Goal: Task Accomplishment & Management: Complete application form

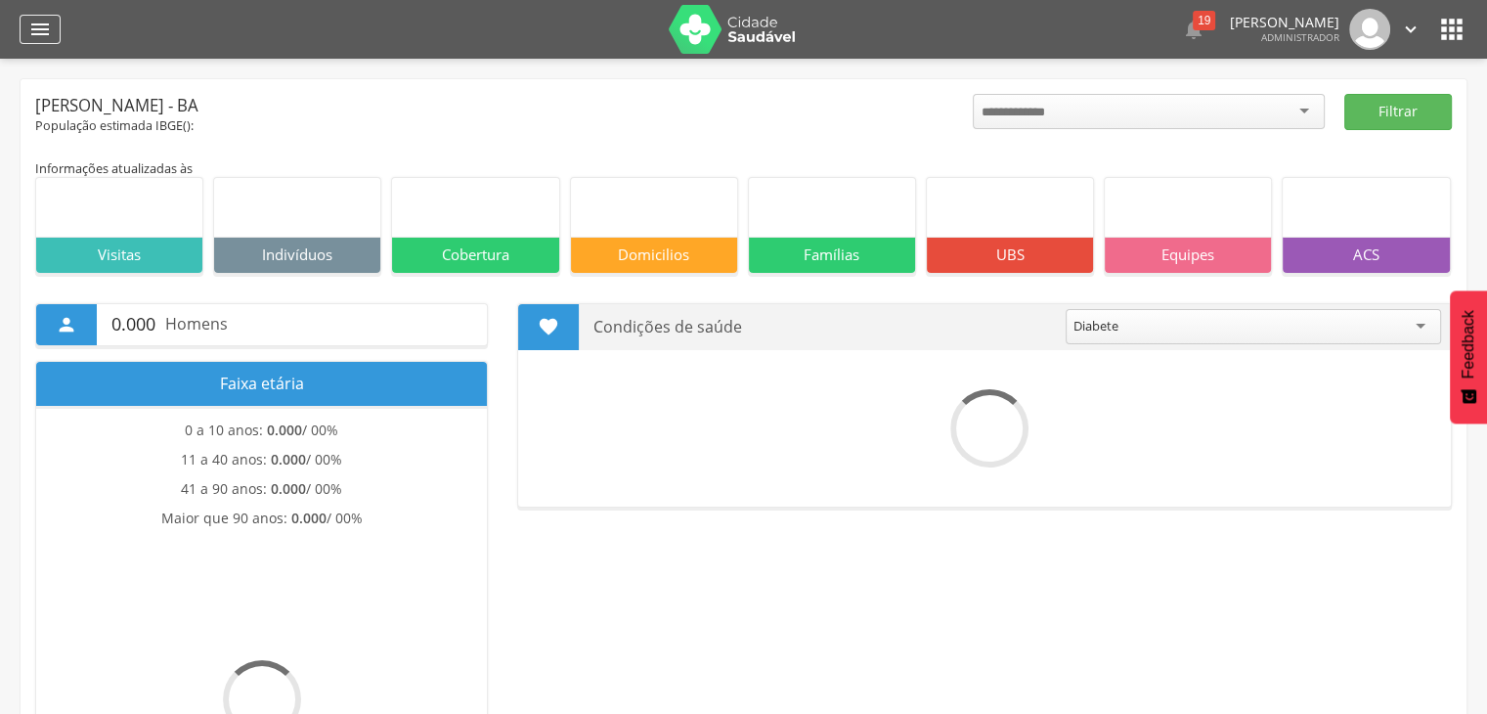
click at [31, 15] on div "" at bounding box center [40, 29] width 41 height 29
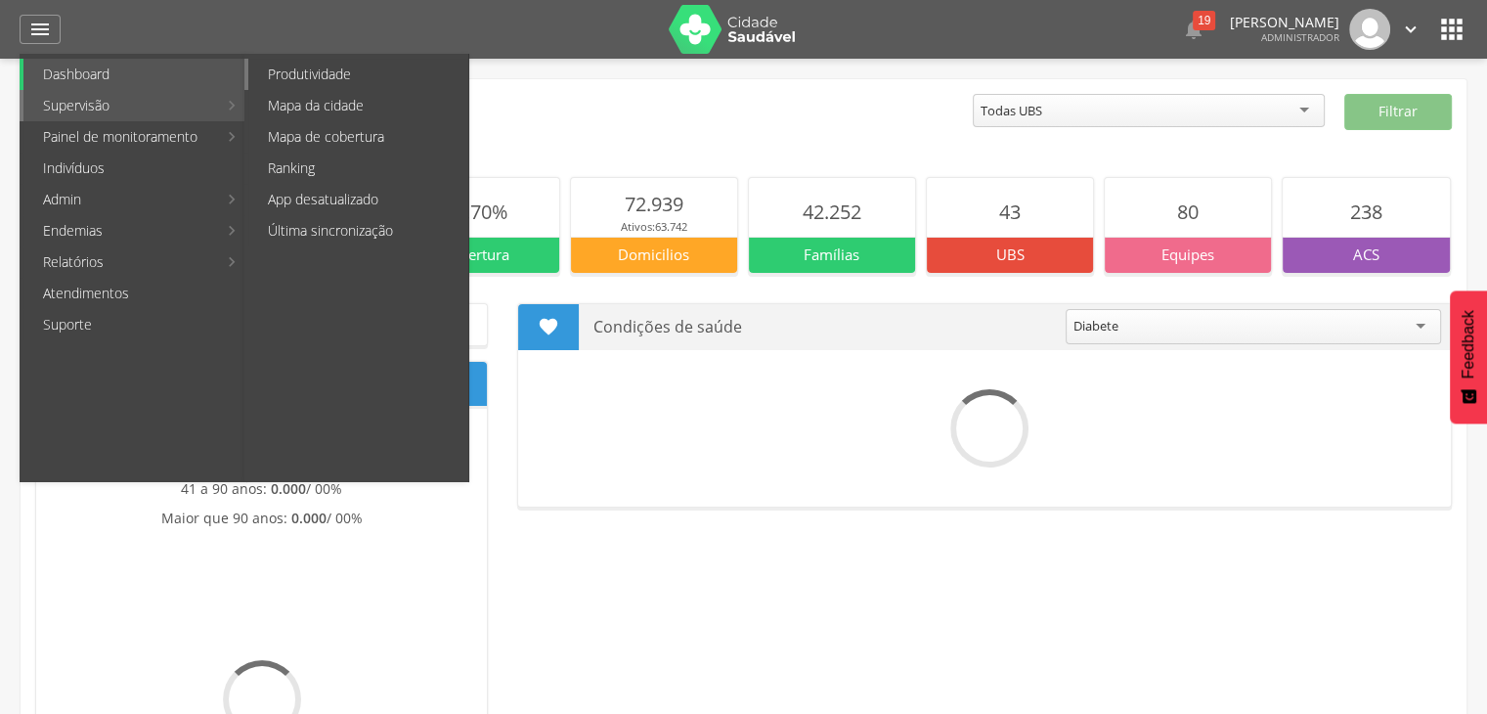
click at [302, 69] on link "Produtividade" at bounding box center [358, 74] width 220 height 31
type input "**********"
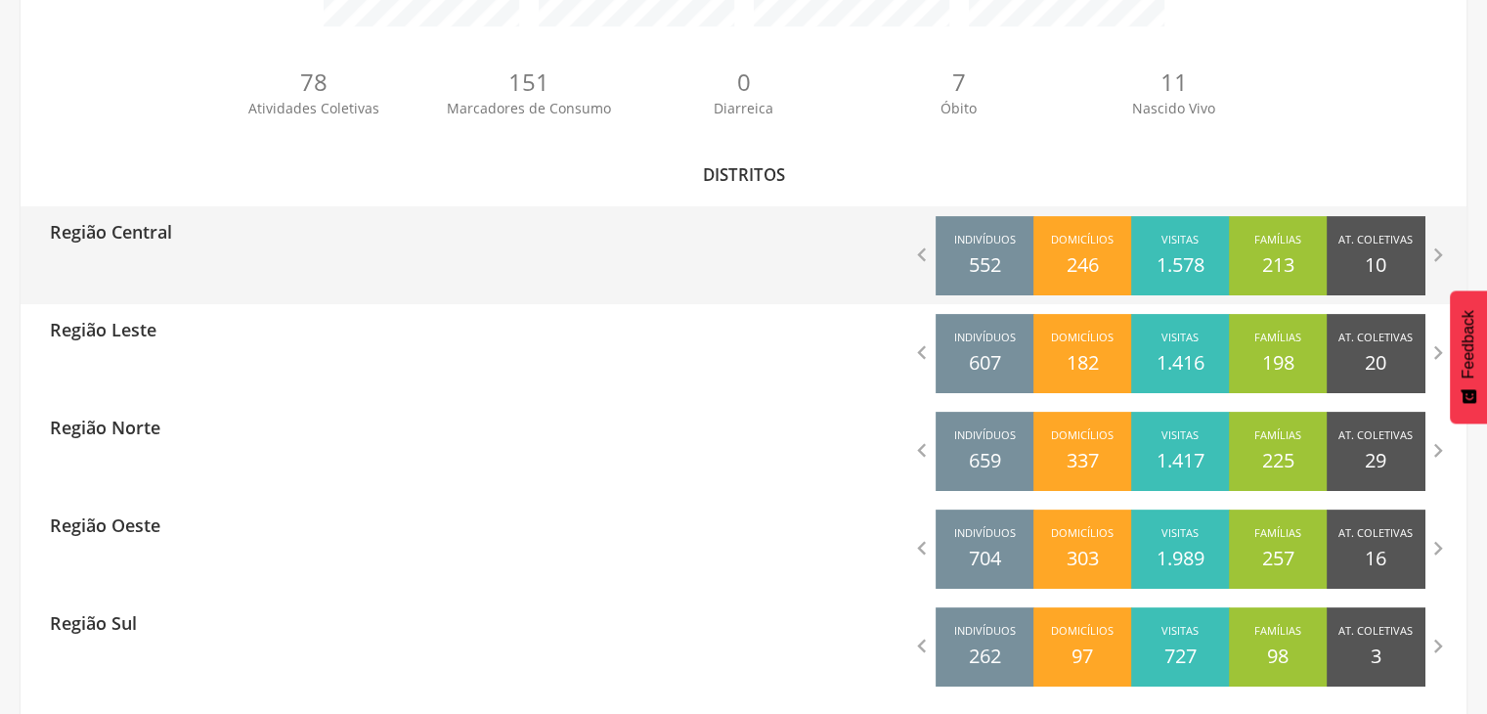
scroll to position [485, 0]
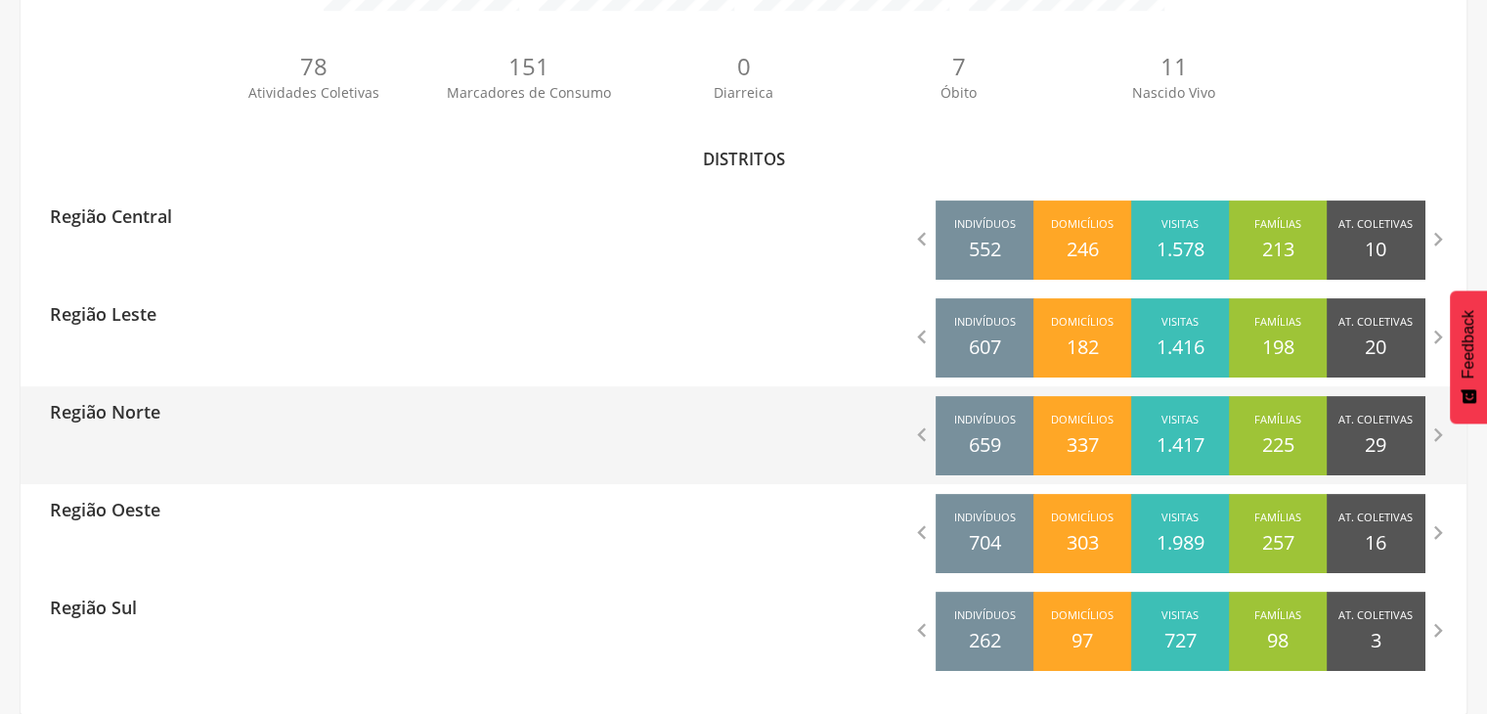
click at [222, 427] on div "Região Norte" at bounding box center [383, 410] width 724 height 49
type input "**********"
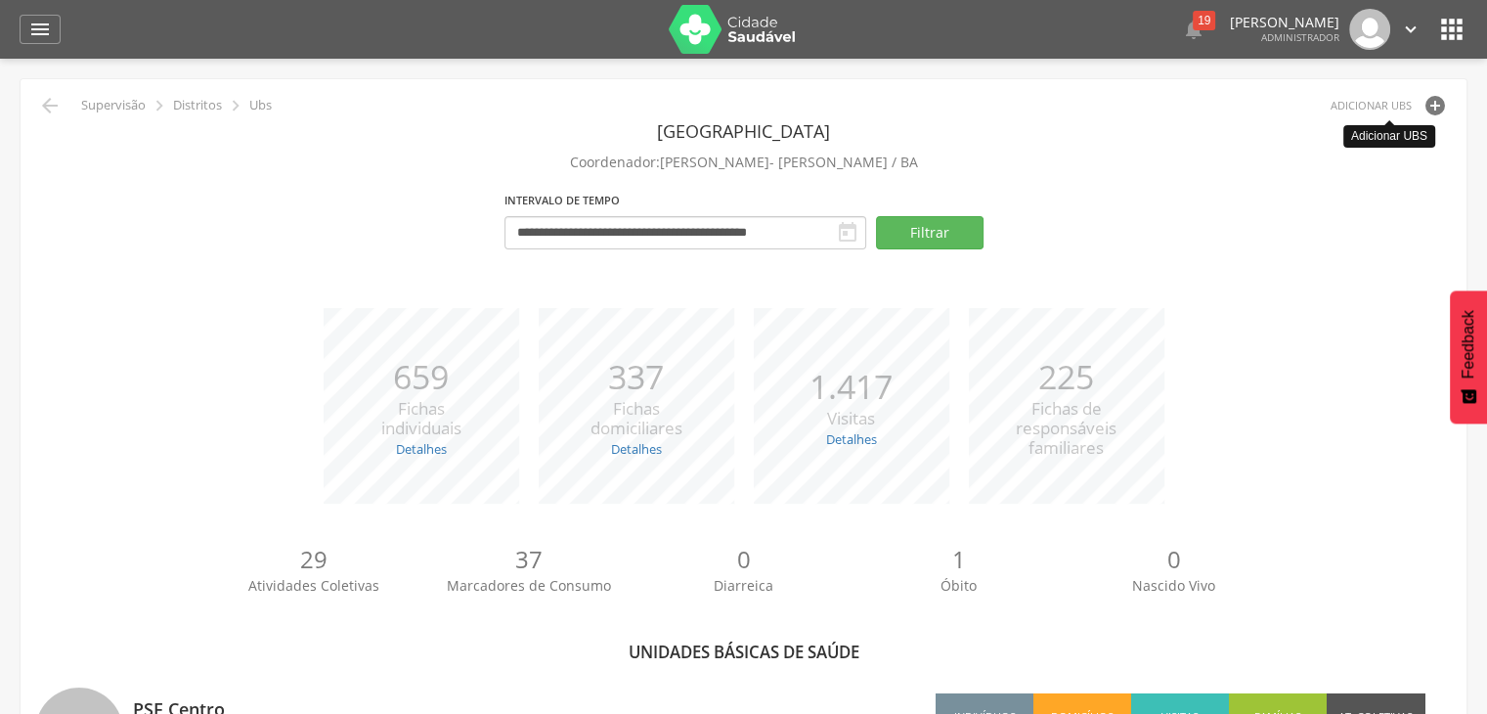
click at [1411, 113] on span "adicionar ubs" at bounding box center [1371, 105] width 81 height 23
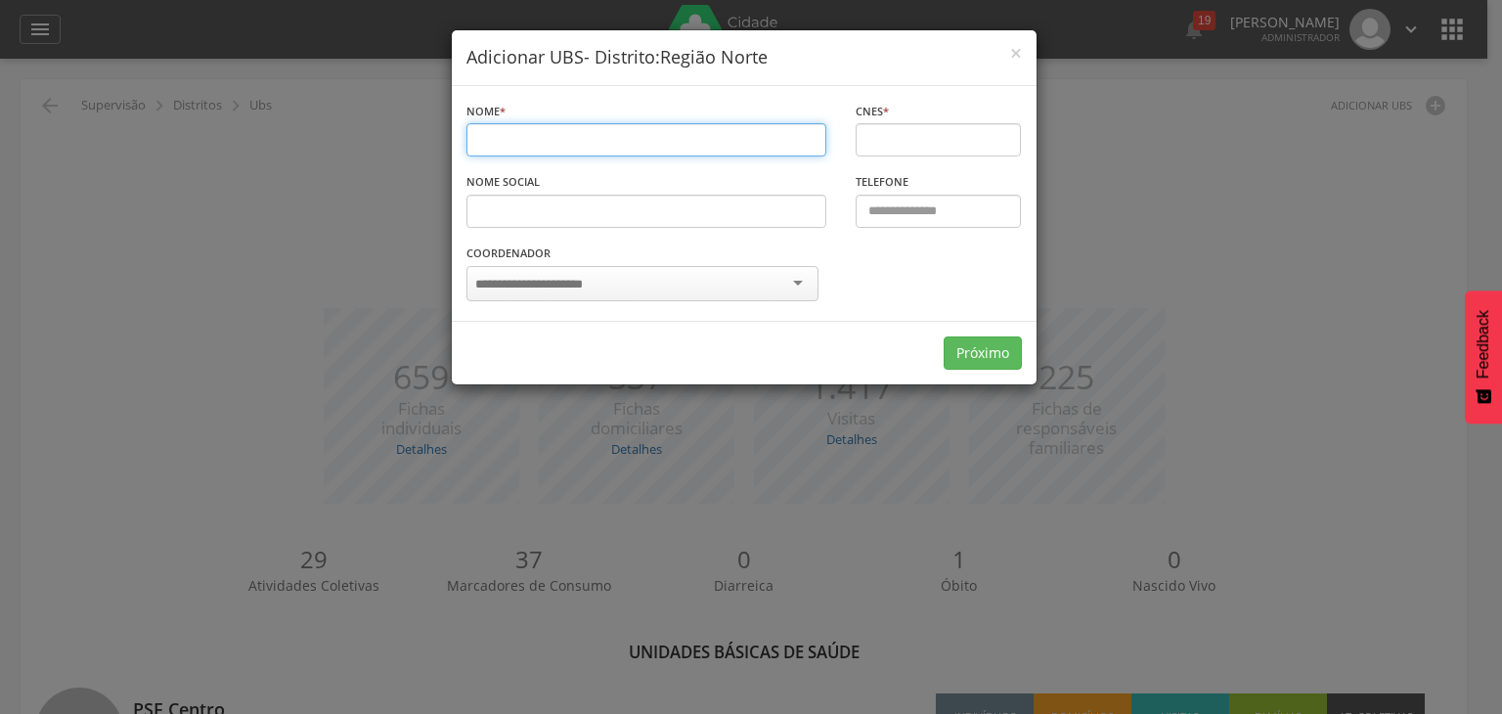
click at [548, 138] on input "text" at bounding box center [646, 139] width 361 height 33
click at [605, 122] on div "Nome * Campo obrigatório" at bounding box center [646, 129] width 361 height 57
click at [610, 133] on input "text" at bounding box center [646, 139] width 361 height 33
paste input "**********"
type input "**********"
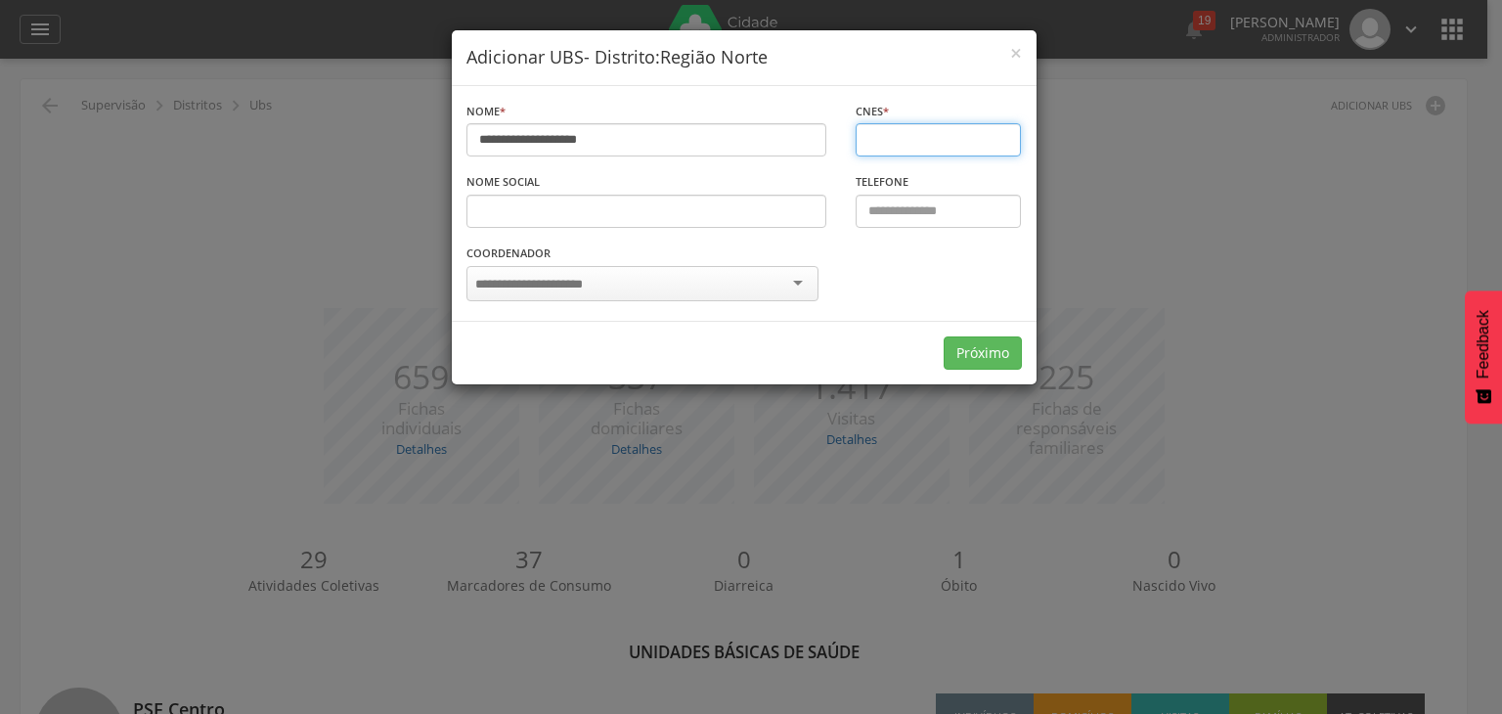
click at [957, 154] on input "text" at bounding box center [938, 139] width 165 height 33
paste input "*******"
type input "*******"
click at [589, 286] on input "select-one" at bounding box center [550, 285] width 151 height 18
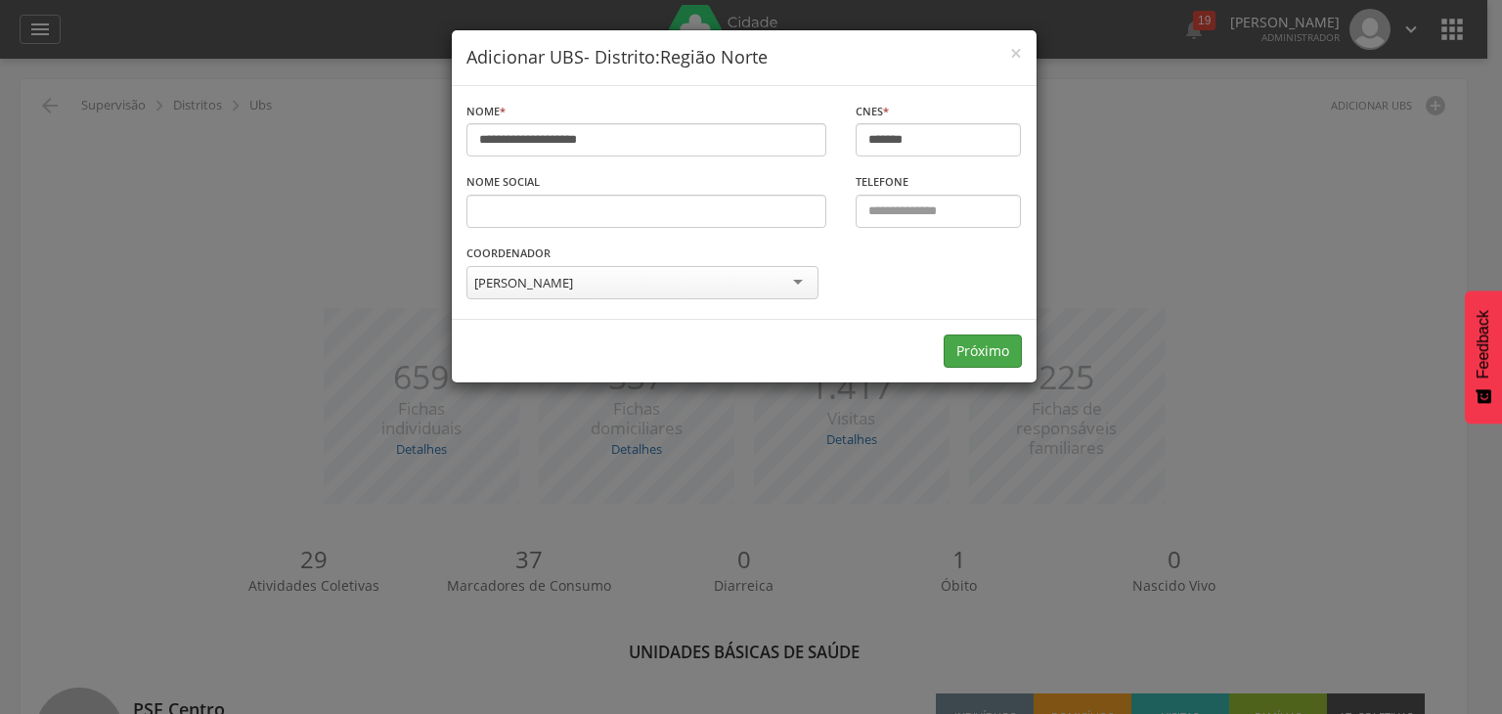
click at [965, 343] on link "Próximo" at bounding box center [983, 350] width 78 height 33
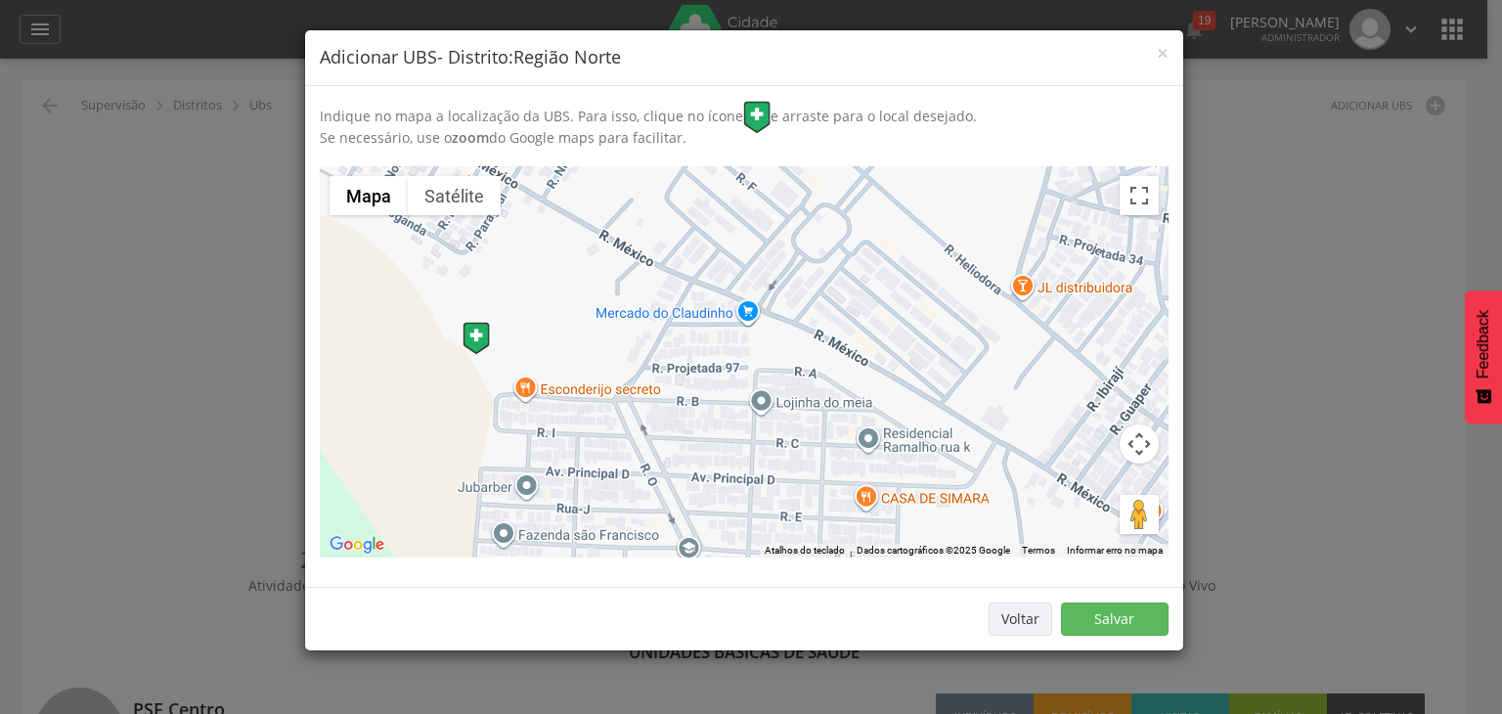
drag, startPoint x: 970, startPoint y: 344, endPoint x: 698, endPoint y: 337, distance: 271.9
click at [698, 337] on div at bounding box center [744, 361] width 849 height 391
drag, startPoint x: 466, startPoint y: 333, endPoint x: 534, endPoint y: 329, distance: 67.6
click at [534, 329] on img at bounding box center [539, 333] width 27 height 33
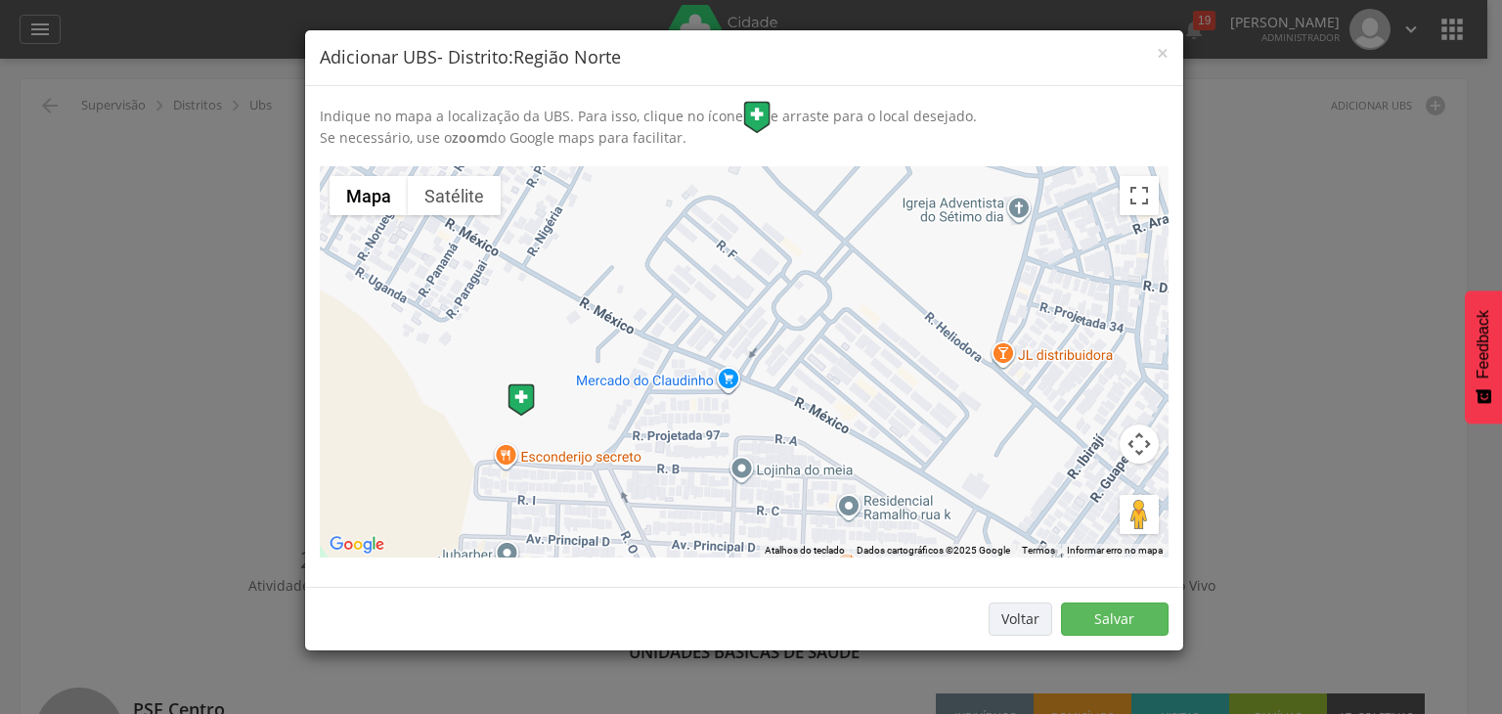
drag, startPoint x: 884, startPoint y: 213, endPoint x: 860, endPoint y: 283, distance: 73.3
click at [860, 283] on div at bounding box center [744, 361] width 849 height 391
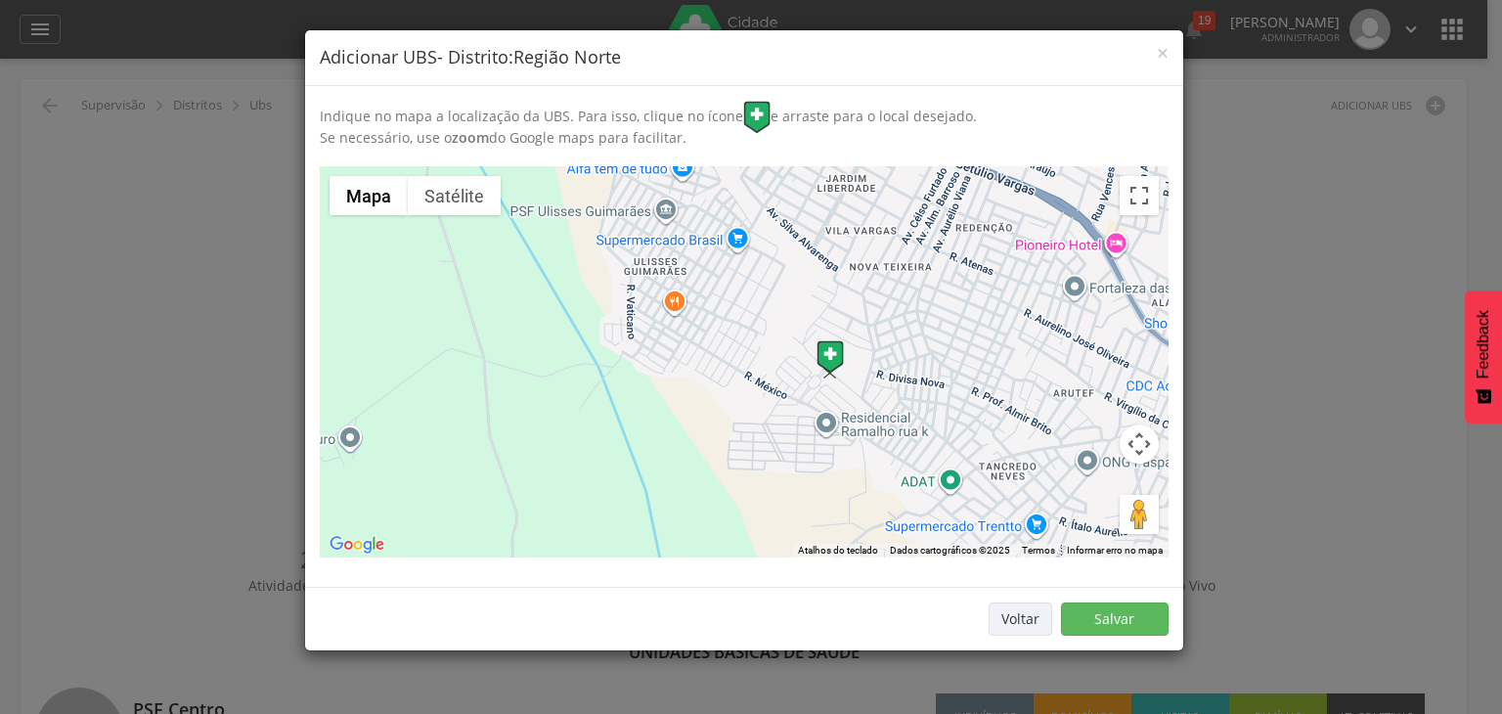
drag, startPoint x: 749, startPoint y: 392, endPoint x: 838, endPoint y: 353, distance: 97.2
click at [838, 353] on img at bounding box center [829, 356] width 27 height 33
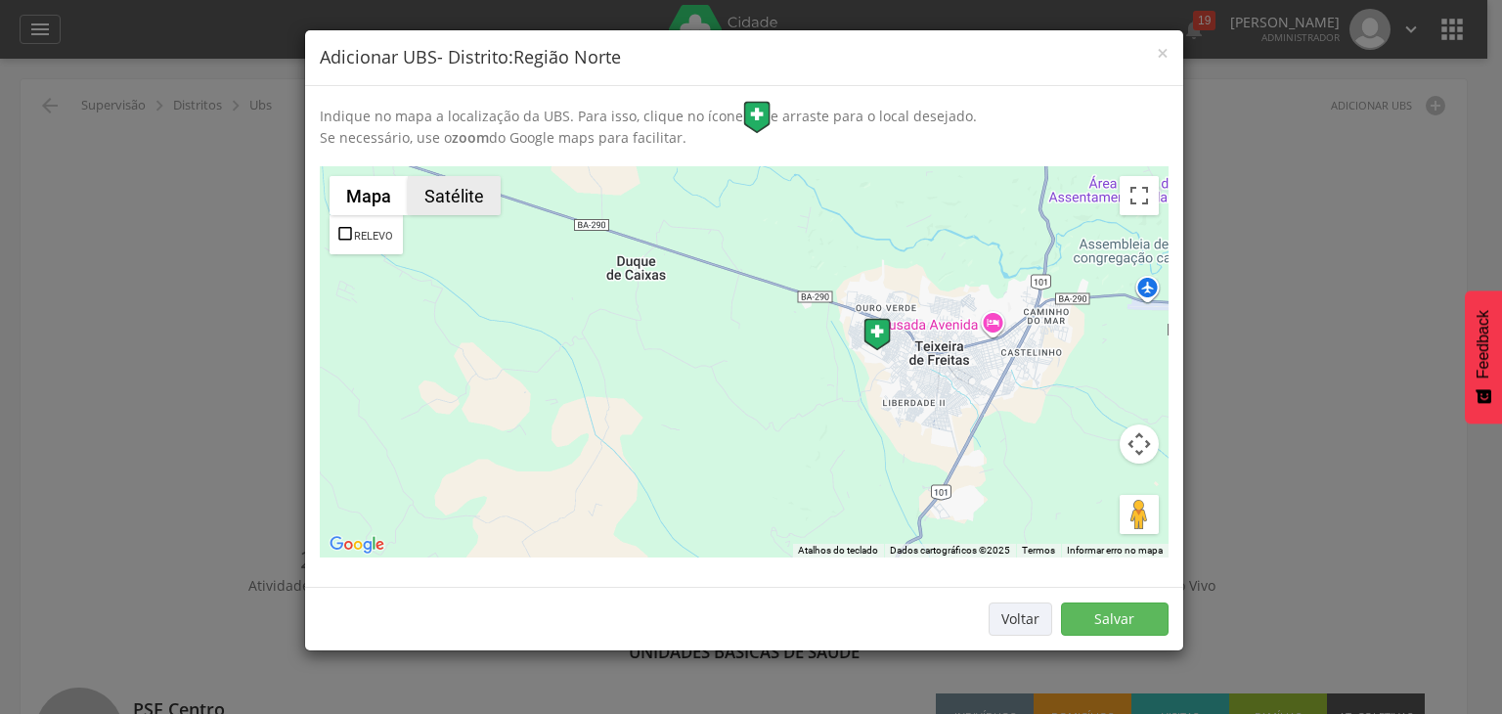
click at [438, 200] on button "Satélite" at bounding box center [454, 195] width 93 height 39
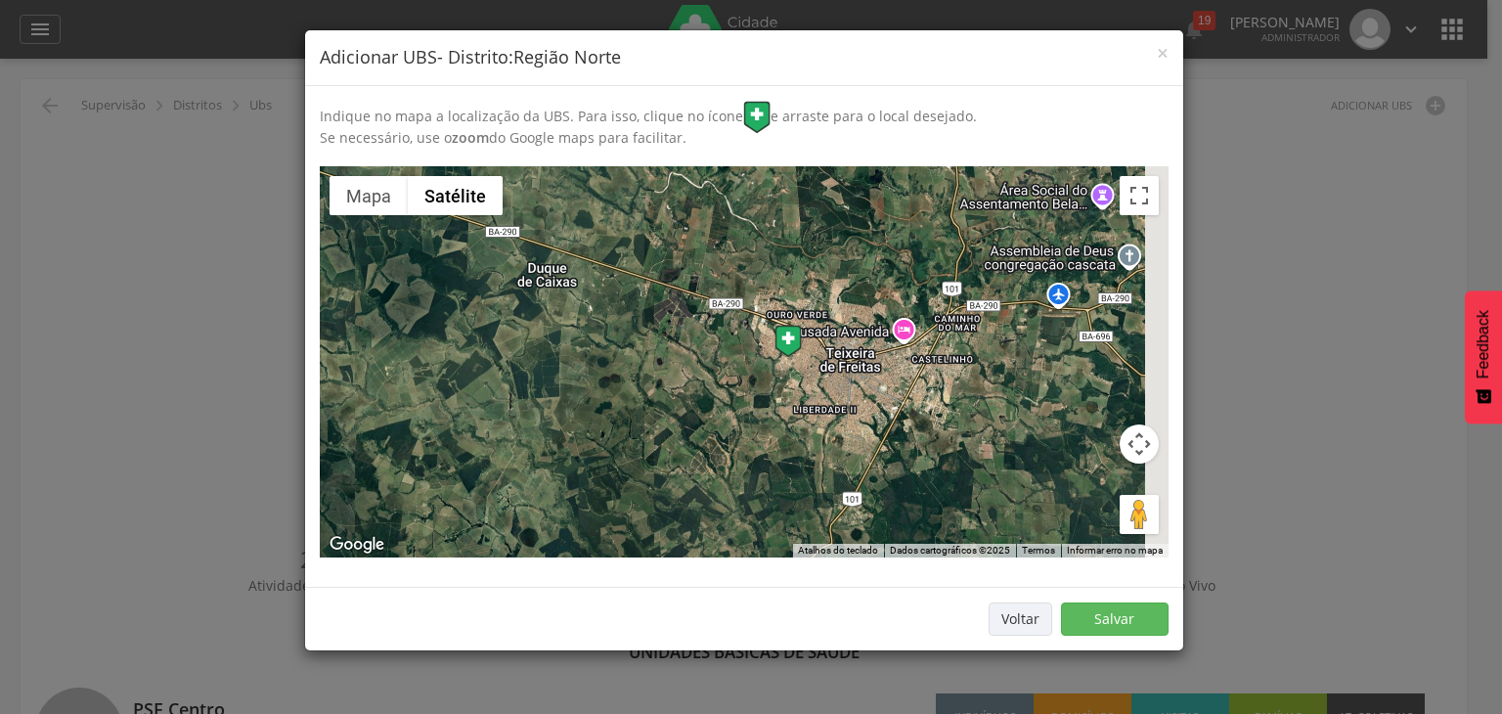
drag, startPoint x: 993, startPoint y: 380, endPoint x: 910, endPoint y: 382, distance: 83.1
click at [910, 382] on div at bounding box center [744, 361] width 849 height 391
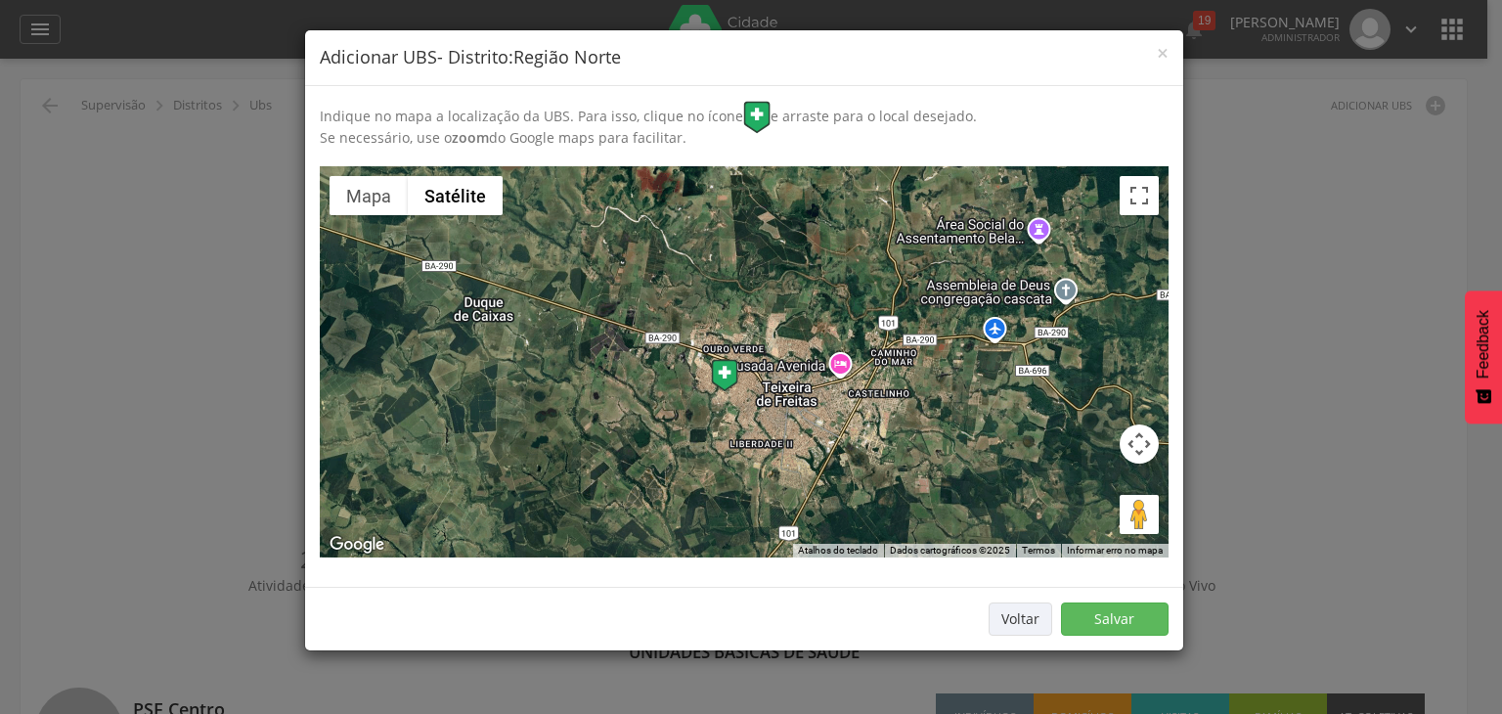
drag, startPoint x: 973, startPoint y: 398, endPoint x: 913, endPoint y: 433, distance: 69.3
click at [913, 433] on div at bounding box center [744, 361] width 849 height 391
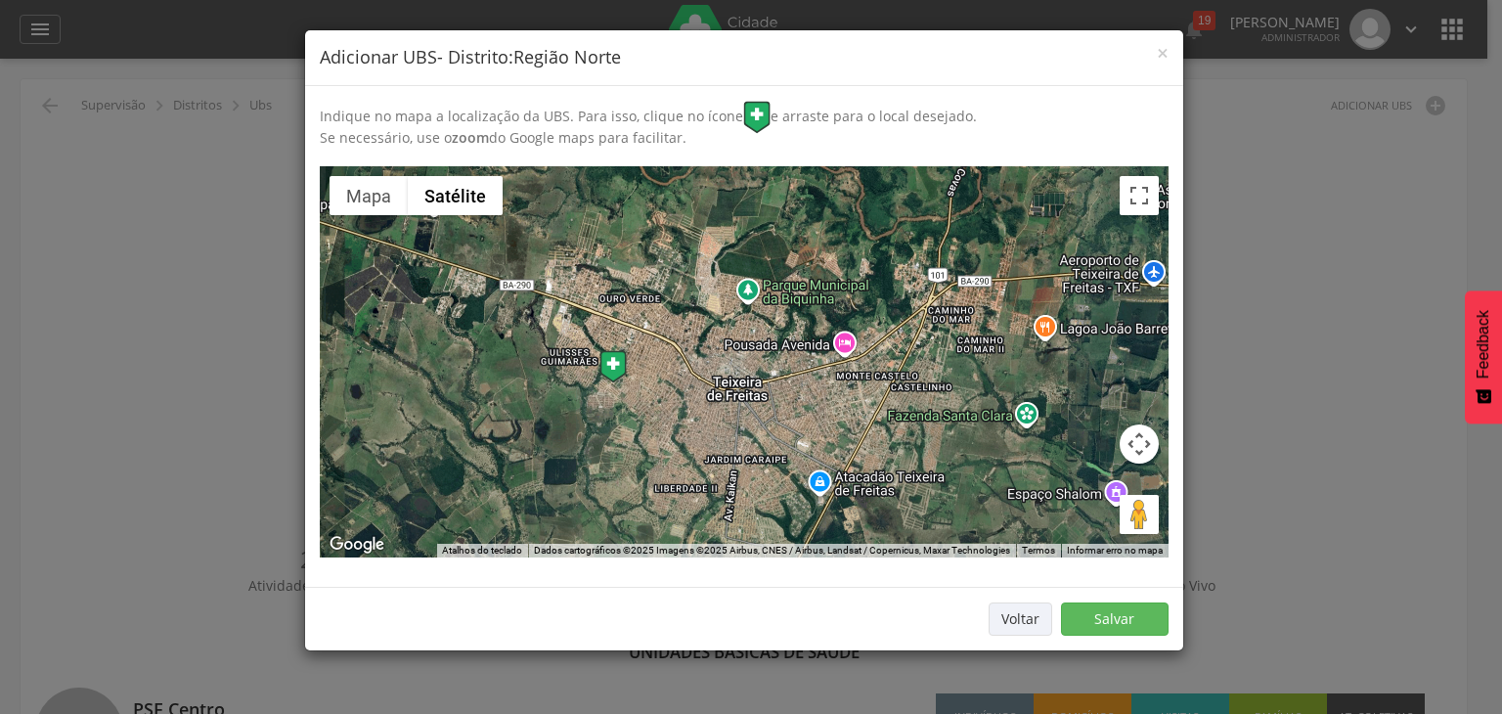
drag, startPoint x: 880, startPoint y: 375, endPoint x: 852, endPoint y: 396, distance: 35.0
click at [852, 396] on div at bounding box center [744, 361] width 849 height 391
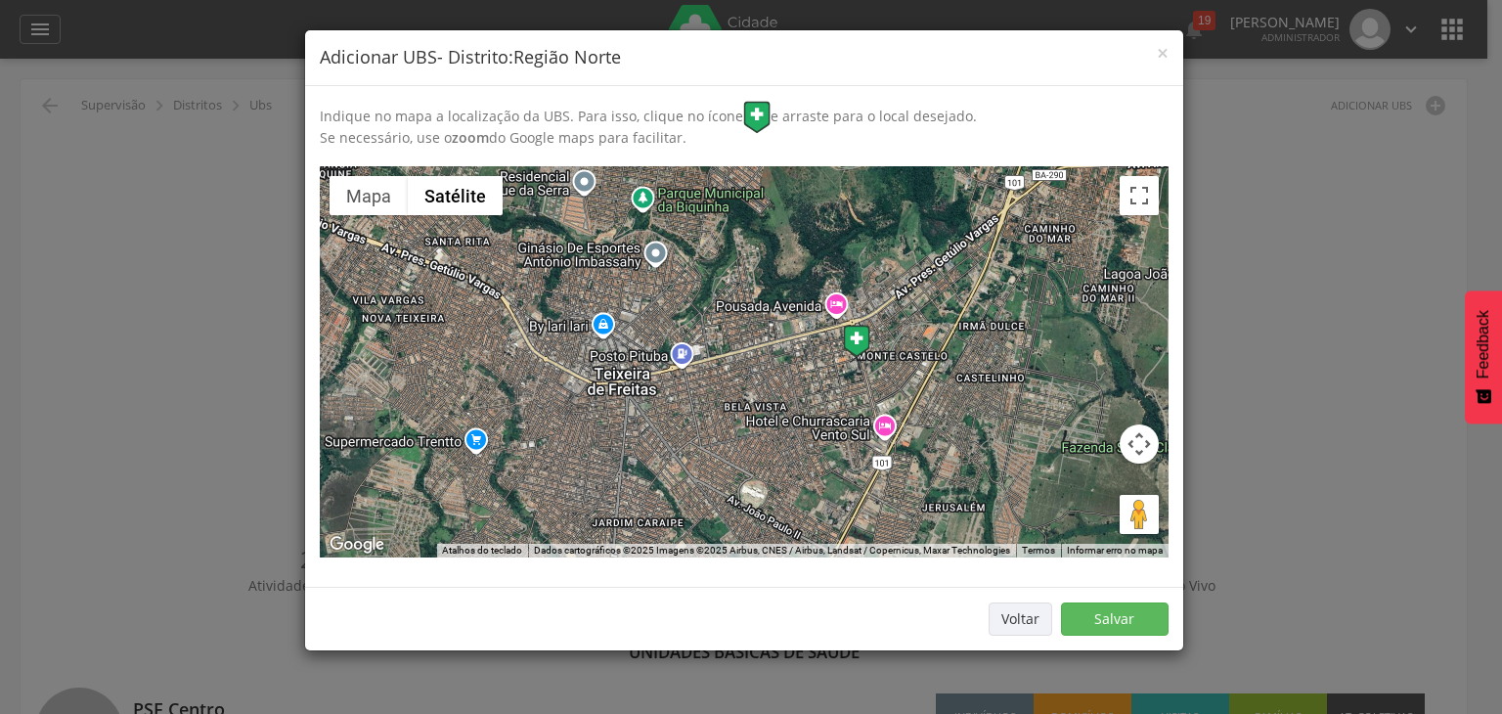
drag, startPoint x: 375, startPoint y: 356, endPoint x: 860, endPoint y: 343, distance: 485.1
click at [860, 343] on img at bounding box center [856, 341] width 27 height 33
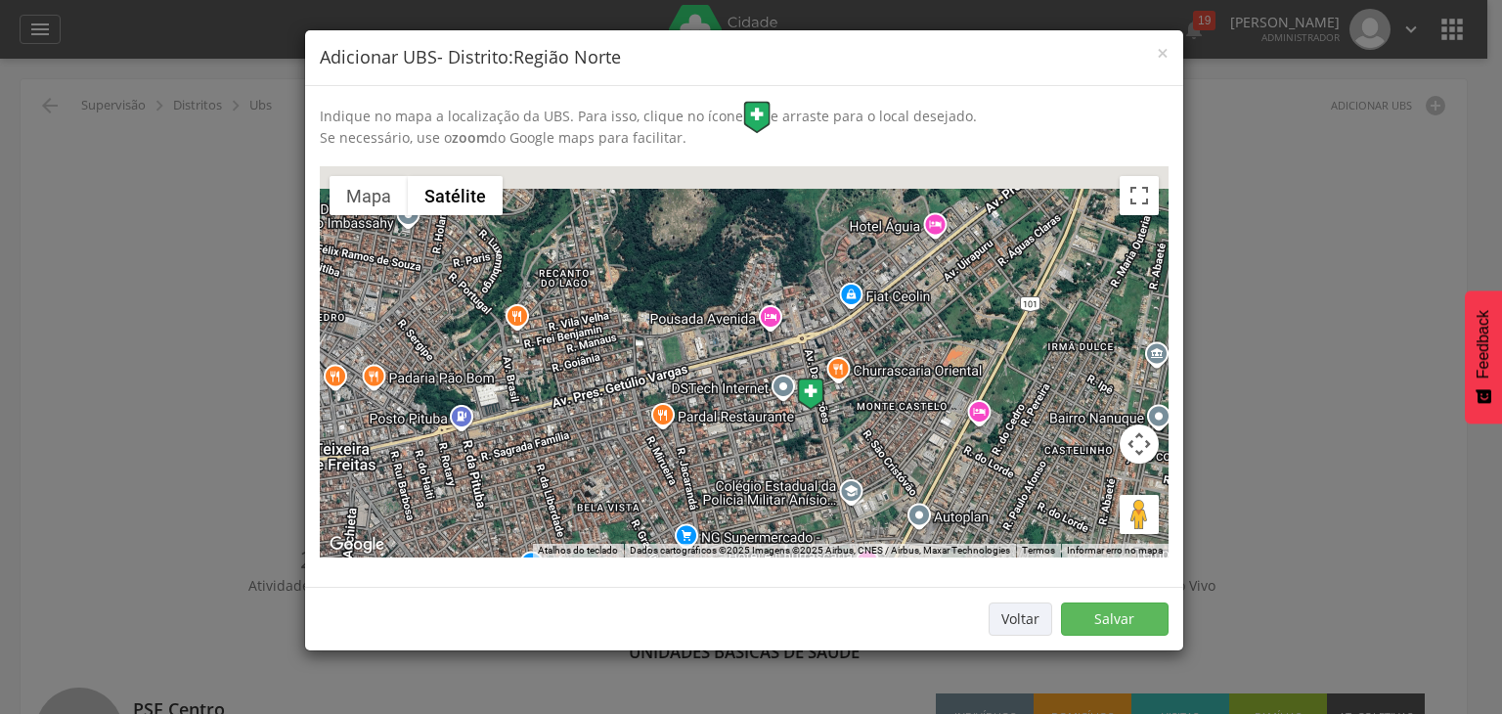
drag, startPoint x: 685, startPoint y: 266, endPoint x: 812, endPoint y: 419, distance: 198.7
click at [812, 419] on div at bounding box center [744, 361] width 849 height 391
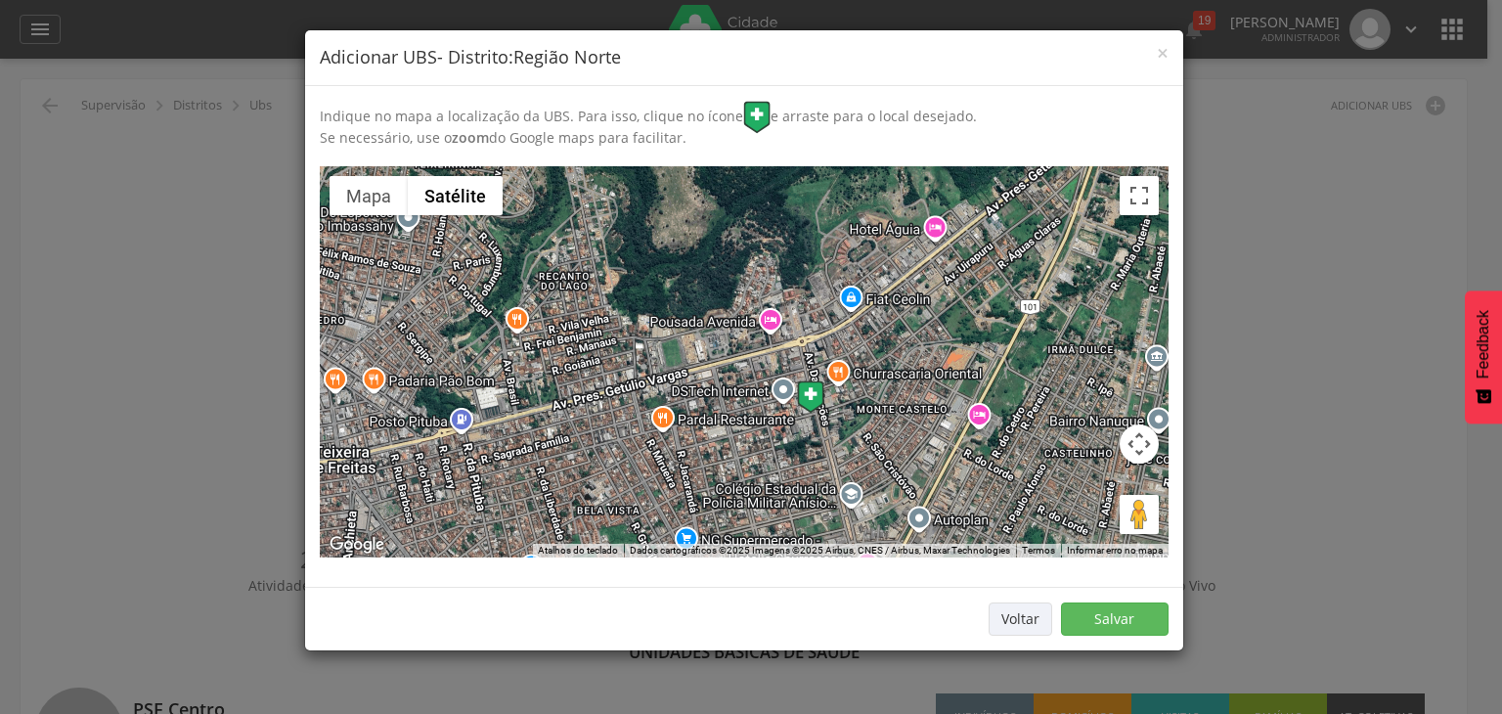
drag, startPoint x: 893, startPoint y: 327, endPoint x: 1229, endPoint y: 388, distance: 341.9
click at [896, 329] on div at bounding box center [744, 361] width 849 height 391
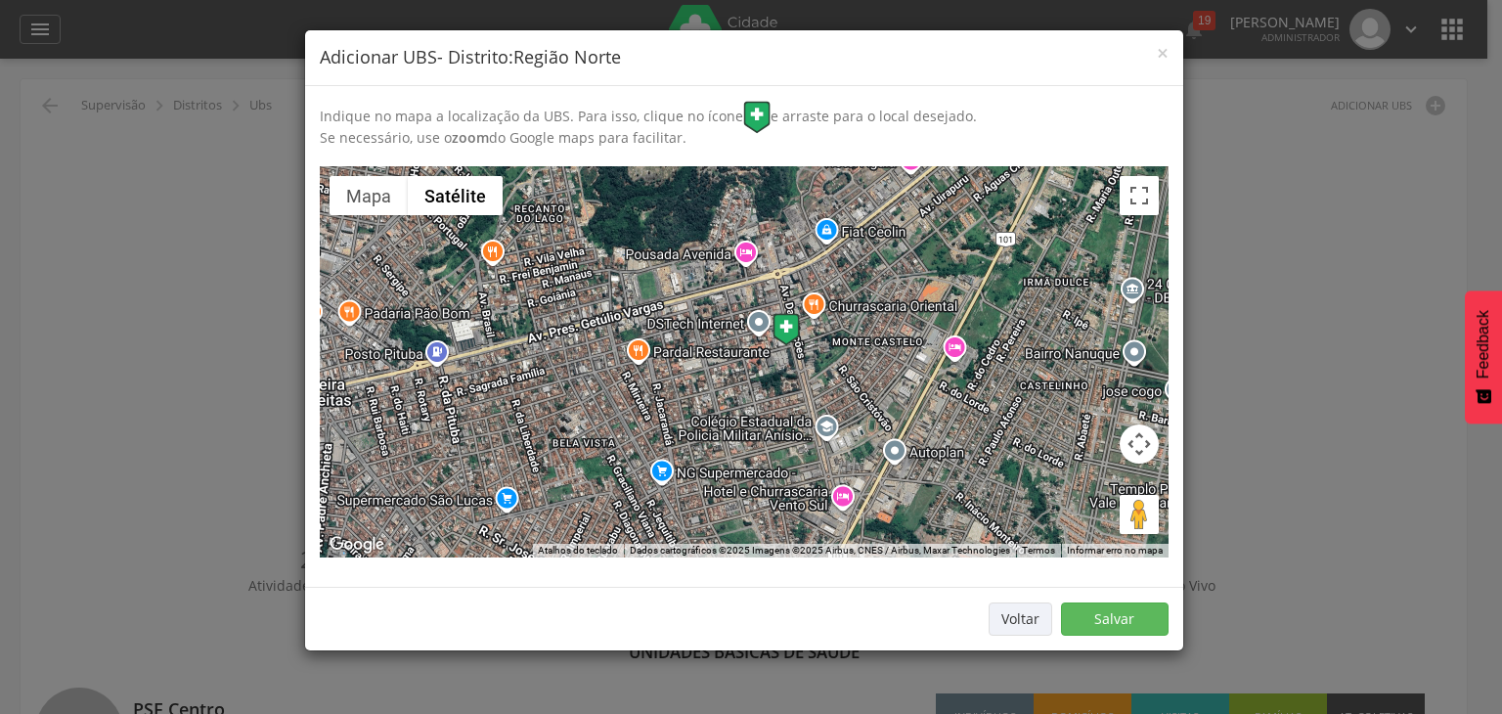
drag, startPoint x: 813, startPoint y: 478, endPoint x: 788, endPoint y: 407, distance: 75.4
click at [788, 407] on div at bounding box center [744, 361] width 849 height 391
click at [1135, 208] on button "Ativar a visualização em tela cheia" at bounding box center [1139, 195] width 39 height 39
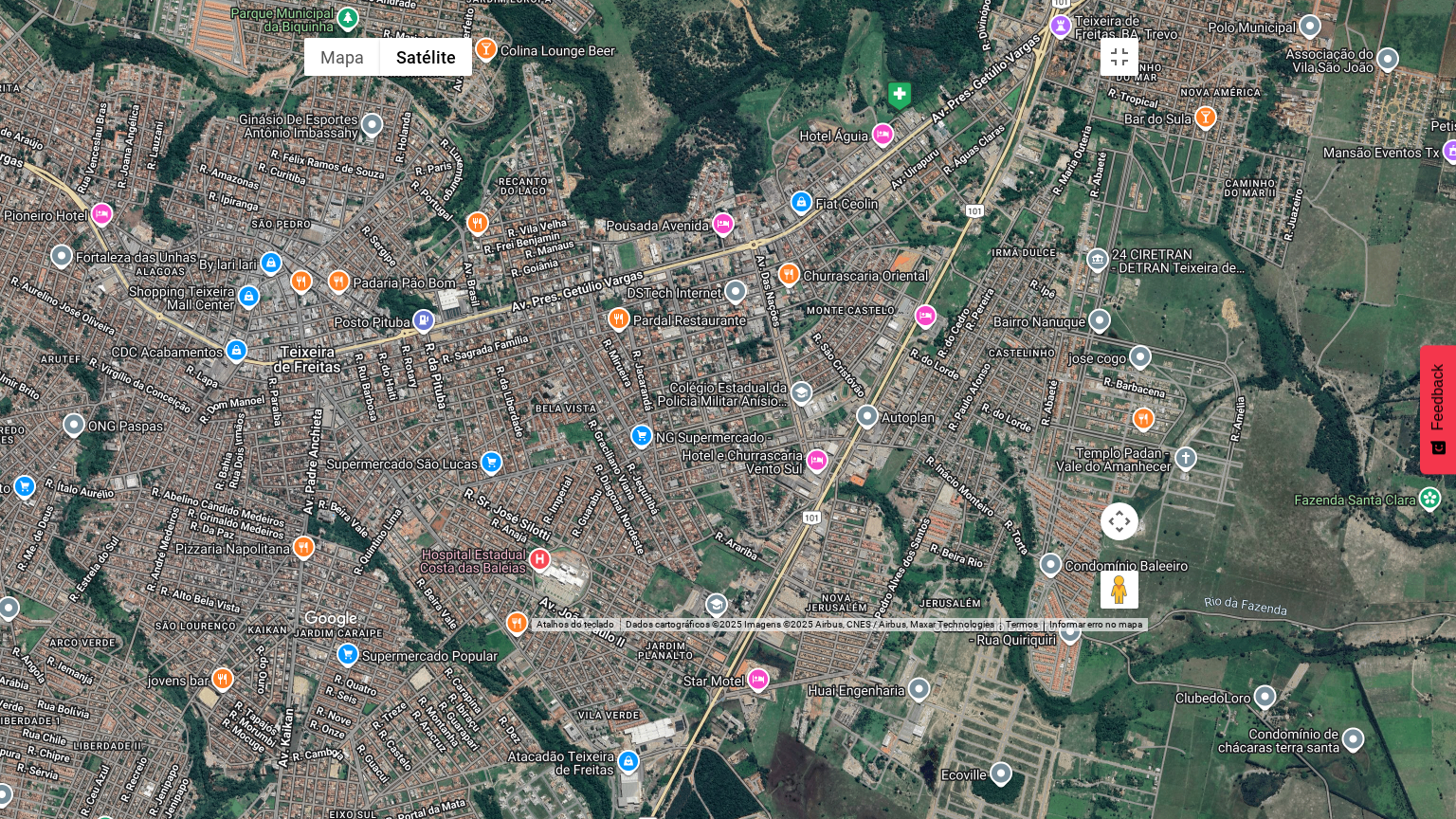
drag, startPoint x: 761, startPoint y: 371, endPoint x: 901, endPoint y: 162, distance: 251.6
click at [901, 112] on img at bounding box center [899, 96] width 26 height 32
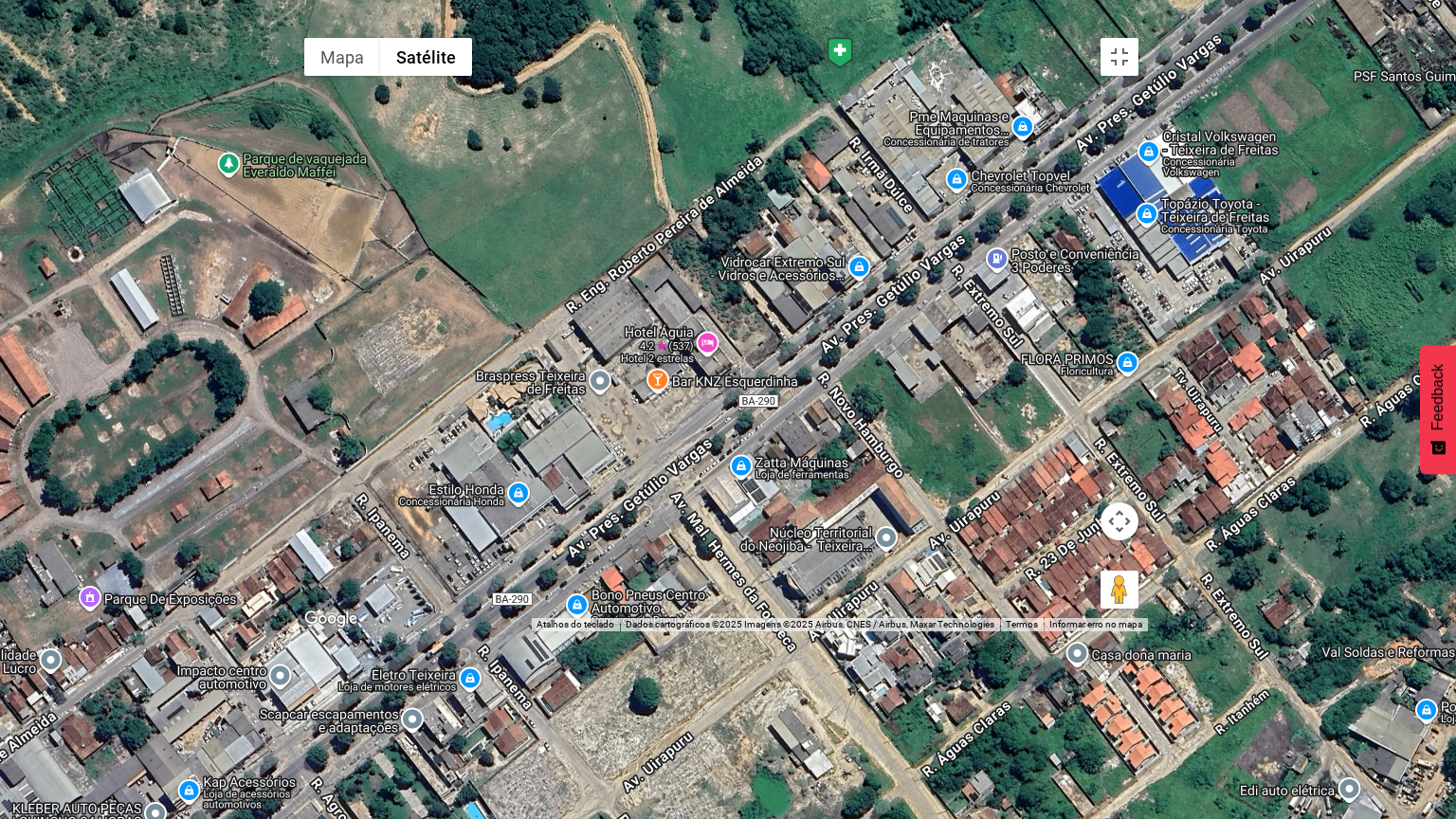
drag, startPoint x: 891, startPoint y: 173, endPoint x: 887, endPoint y: 222, distance: 49.2
click at [888, 221] on div at bounding box center [721, 330] width 853 height 603
drag, startPoint x: 838, startPoint y: 135, endPoint x: 834, endPoint y: 164, distance: 29.3
click at [834, 110] on img at bounding box center [827, 94] width 26 height 32
drag, startPoint x: 833, startPoint y: 179, endPoint x: 831, endPoint y: 211, distance: 32.1
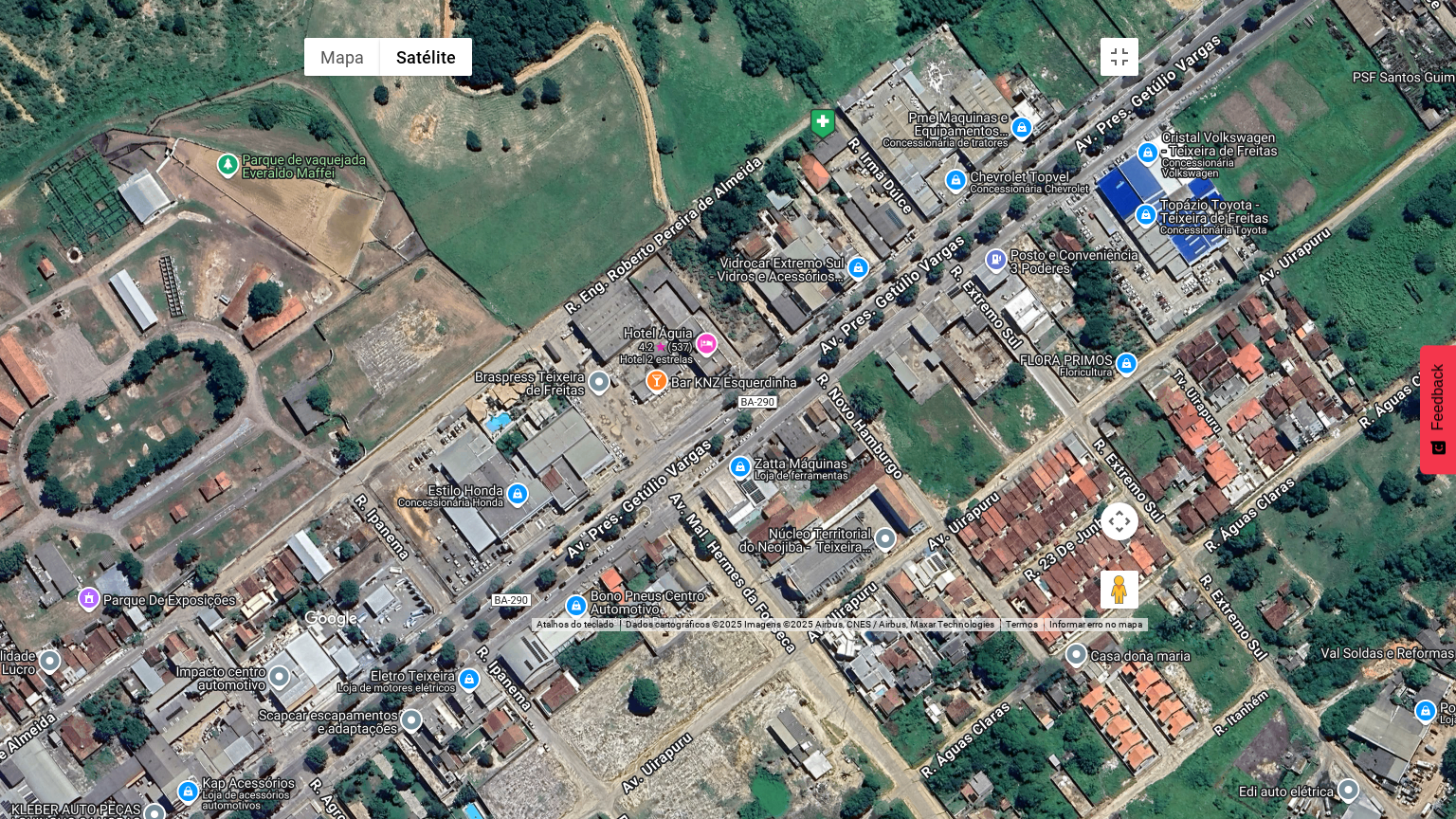
click at [831, 141] on img at bounding box center [822, 123] width 26 height 32
click at [1138, 41] on button "Ativar a visualização em tela cheia" at bounding box center [1119, 56] width 38 height 38
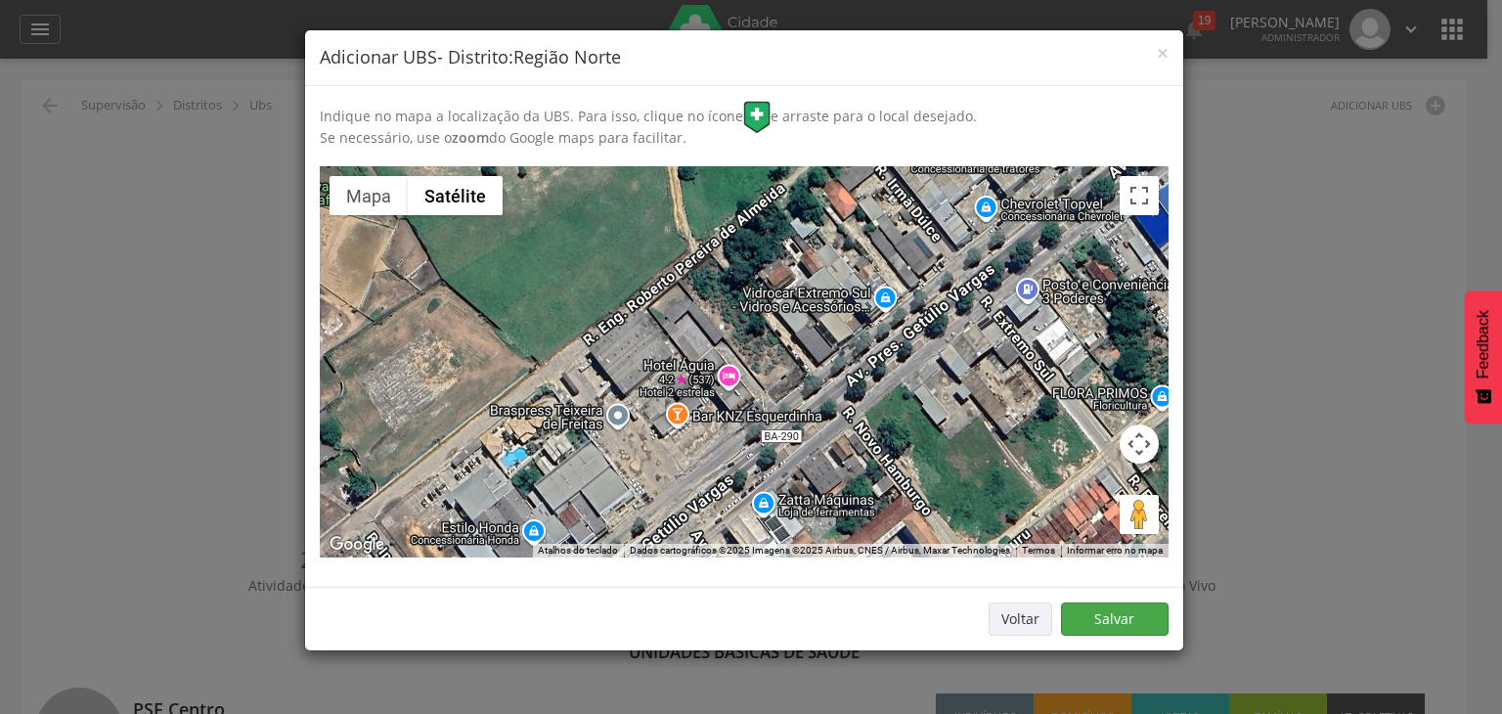
click at [1107, 608] on link "Salvar" at bounding box center [1115, 618] width 108 height 33
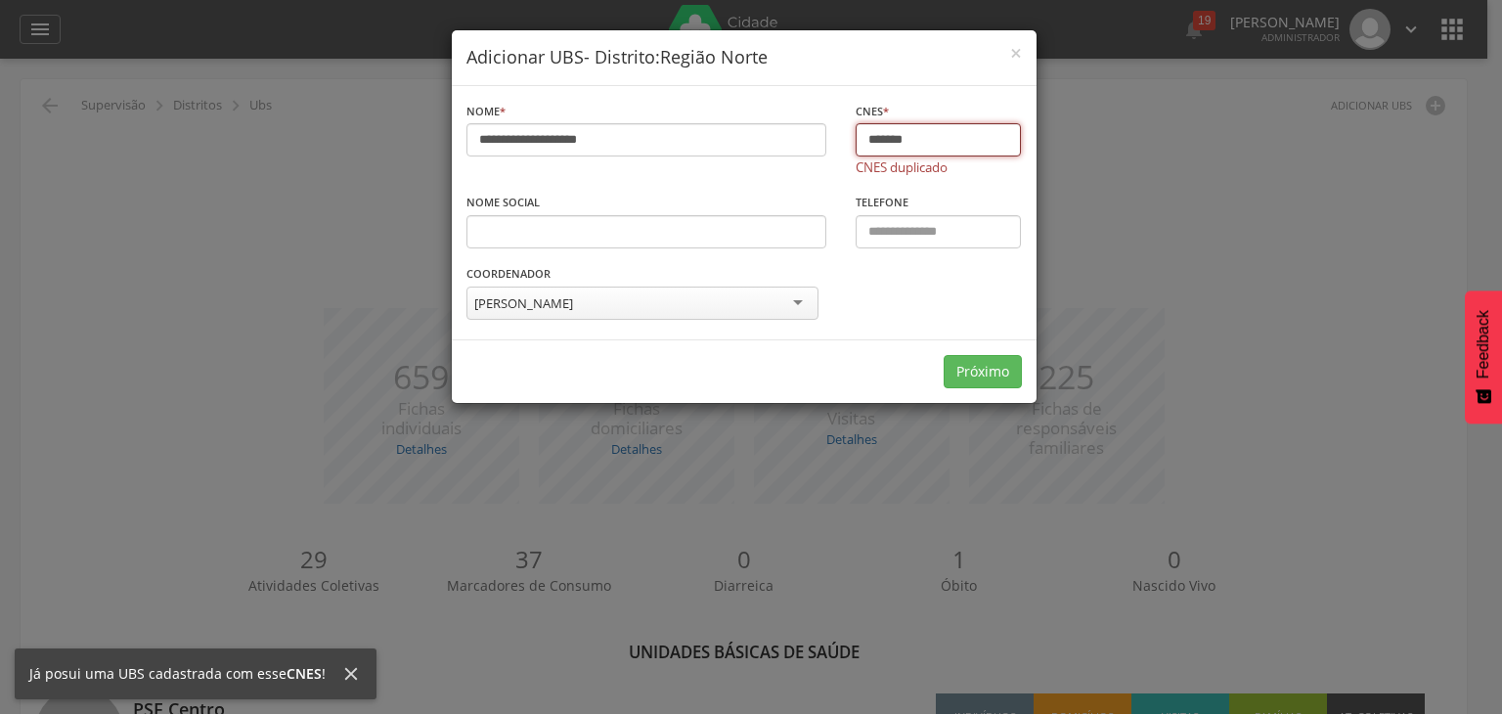
drag, startPoint x: 941, startPoint y: 134, endPoint x: 829, endPoint y: 118, distance: 112.6
click at [829, 101] on div "**********" at bounding box center [744, 101] width 585 height 0
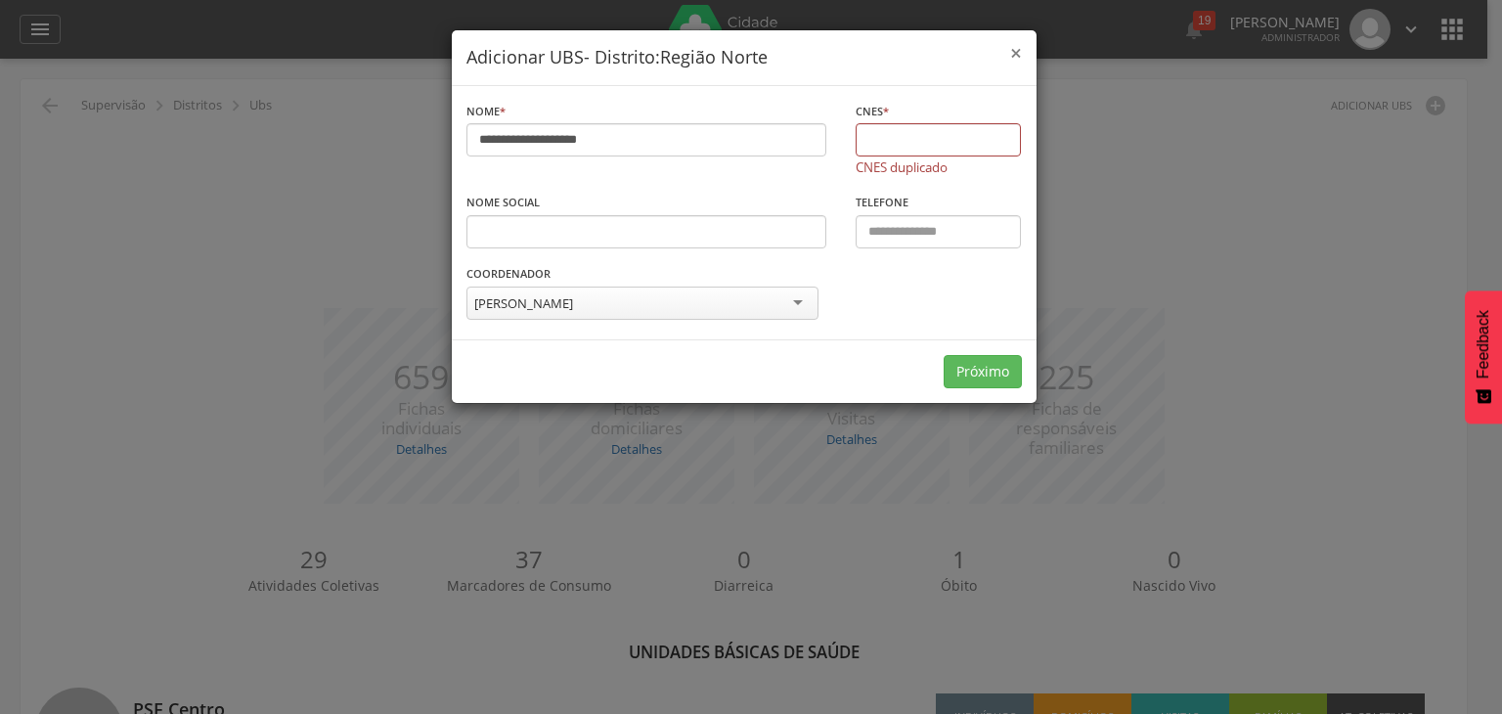
click at [1016, 51] on span "×" at bounding box center [1016, 52] width 12 height 27
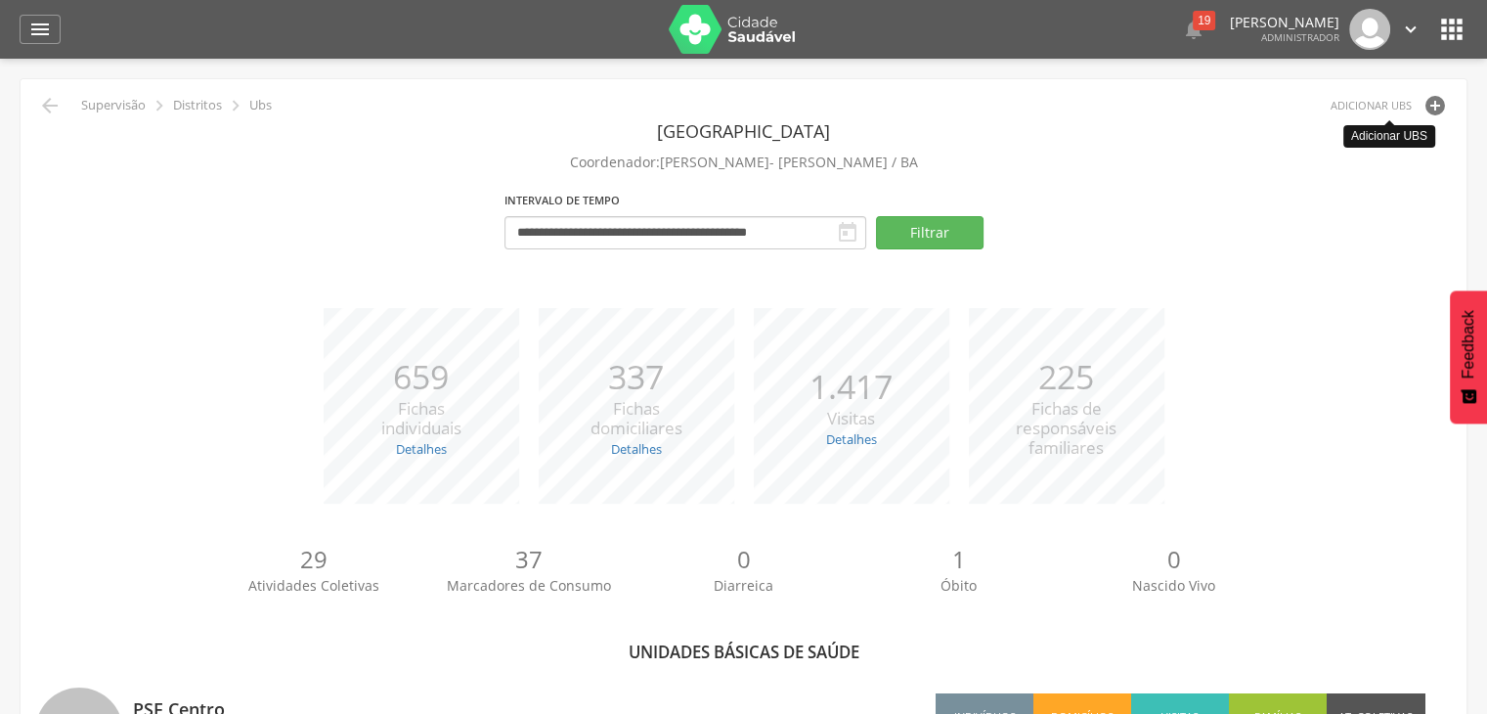
click at [1425, 114] on icon "" at bounding box center [1435, 105] width 23 height 23
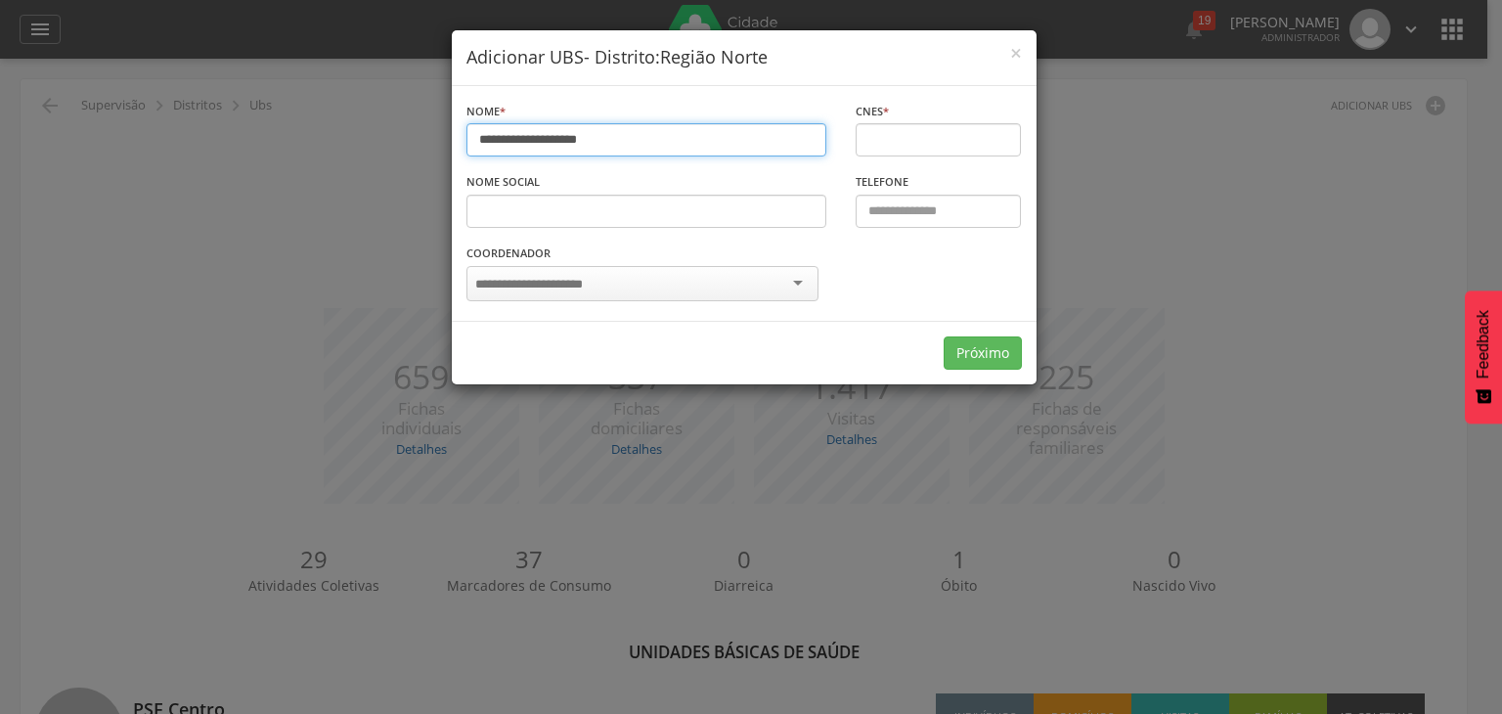
click at [634, 130] on input "**********" at bounding box center [646, 139] width 361 height 33
type input "**********"
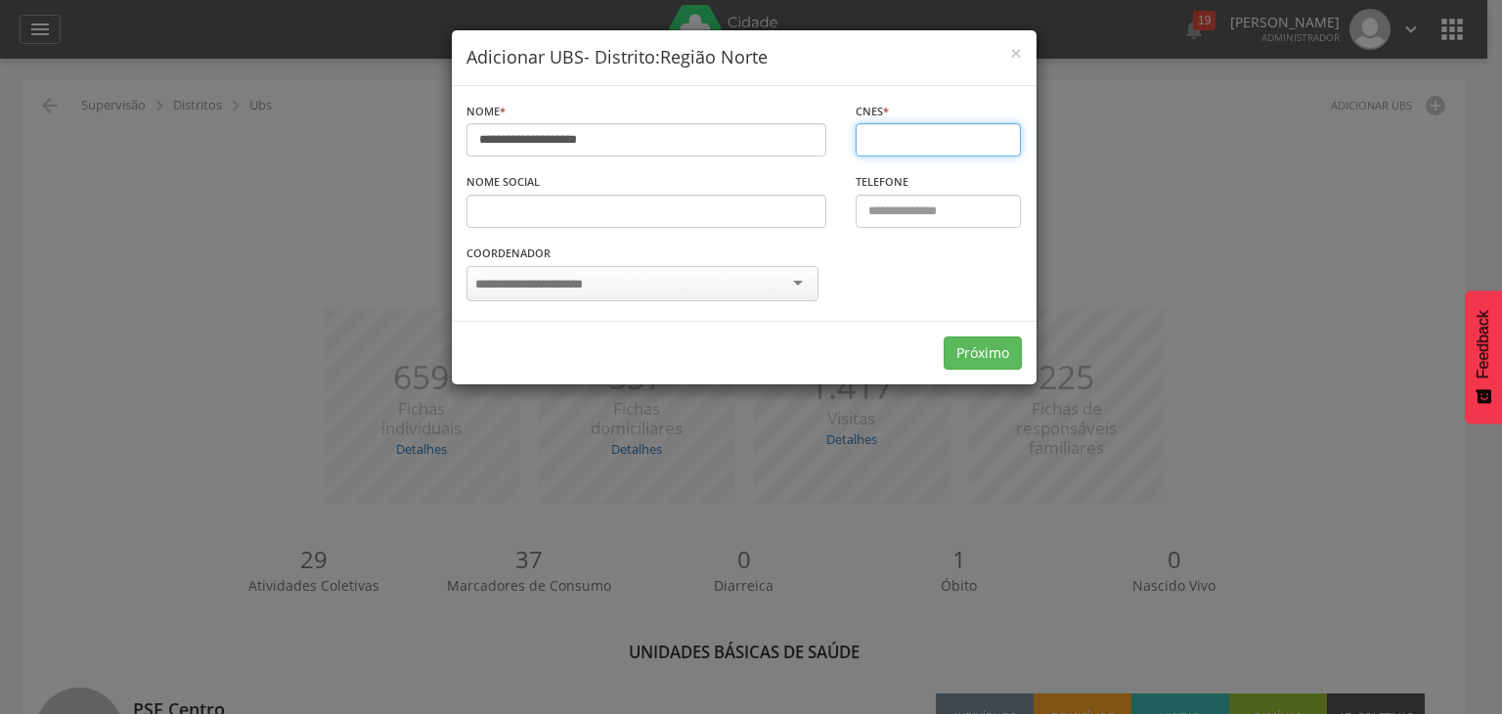
click at [923, 132] on input "text" at bounding box center [938, 139] width 165 height 33
type input "*******"
click at [868, 263] on div "**********" at bounding box center [744, 203] width 614 height 235
click at [720, 285] on div at bounding box center [642, 283] width 352 height 35
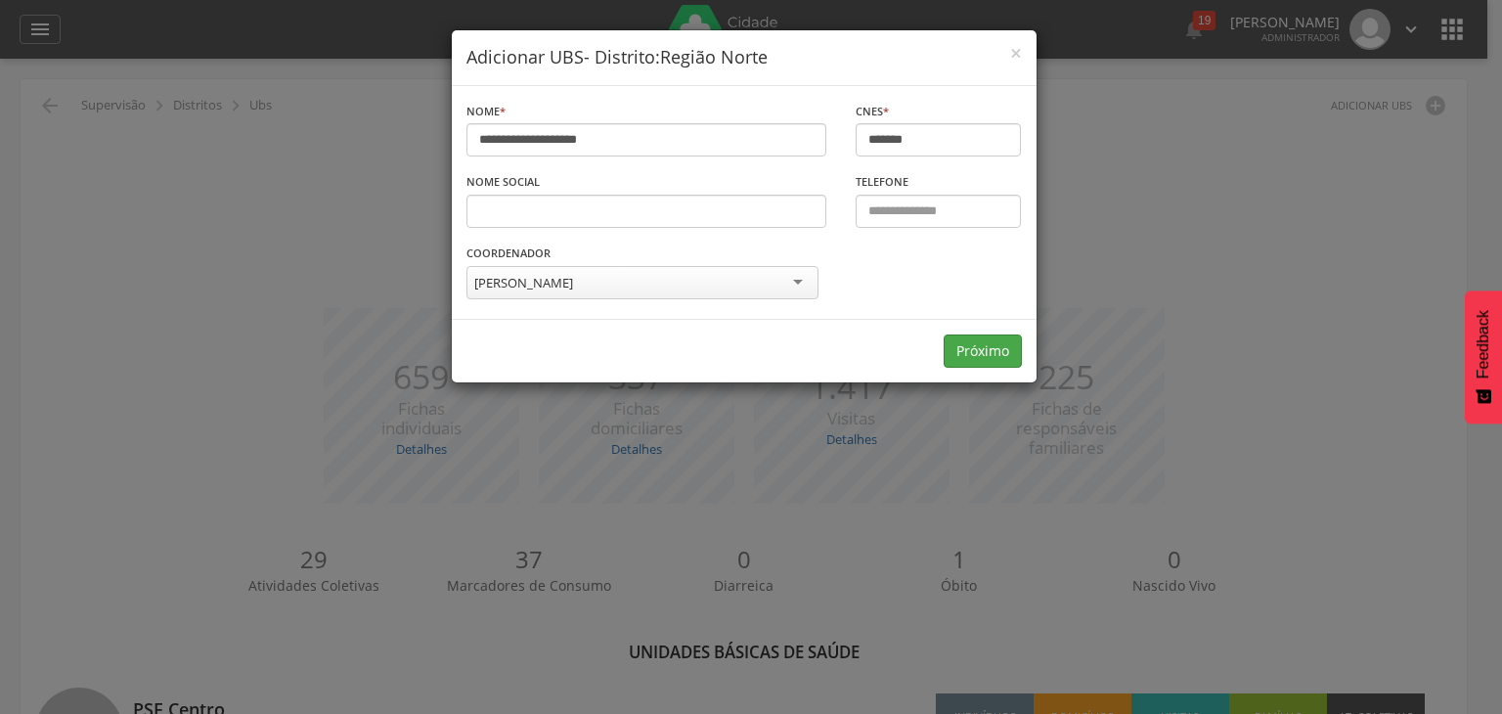
click at [997, 337] on link "Próximo" at bounding box center [983, 350] width 78 height 33
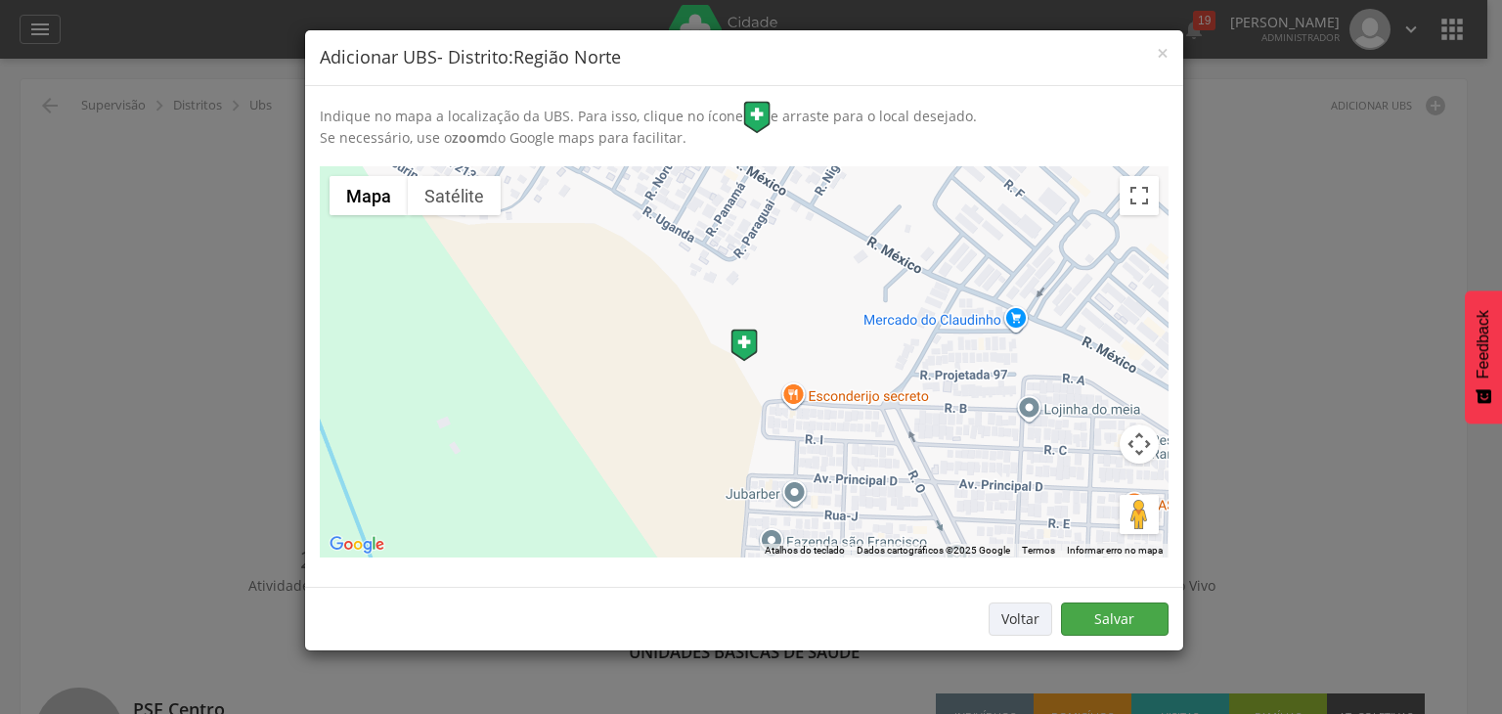
click at [1091, 613] on link "Salvar" at bounding box center [1115, 618] width 108 height 33
